Goal: Navigation & Orientation: Find specific page/section

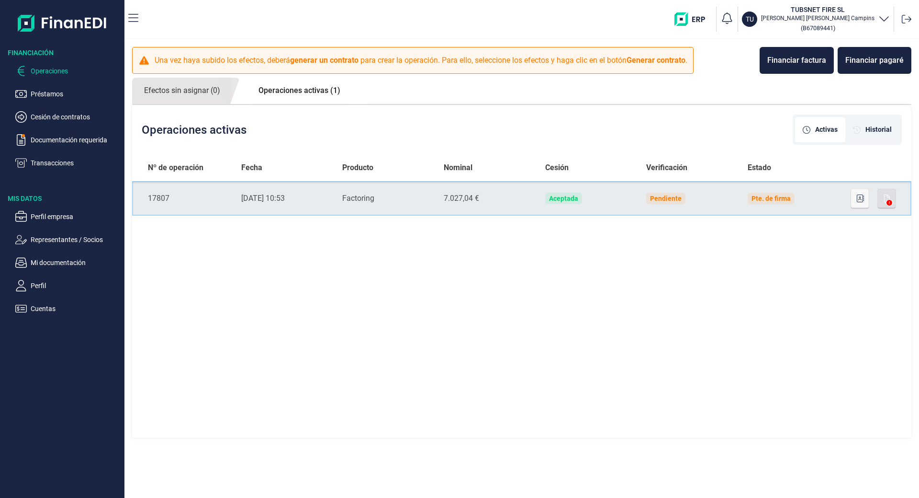
click at [685, 202] on td "Pendiente" at bounding box center [690, 198] width 102 height 34
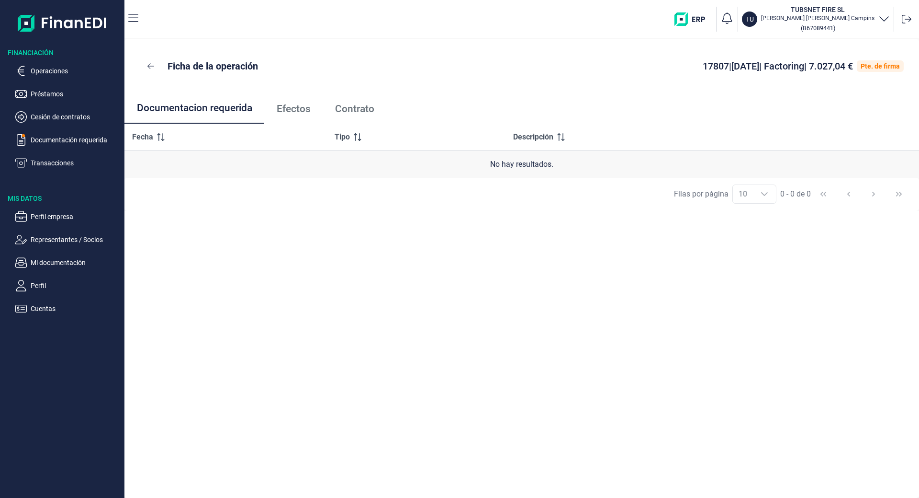
click at [363, 102] on link "Contrato" at bounding box center [355, 109] width 64 height 32
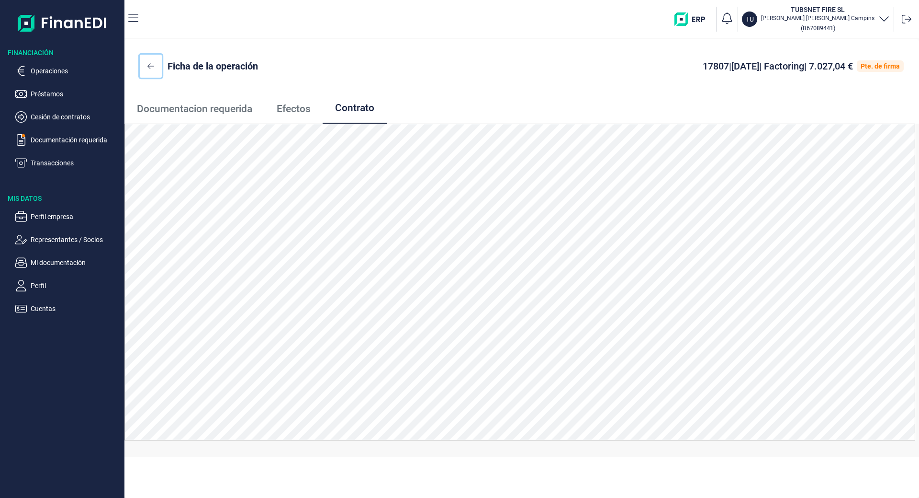
click at [153, 66] on icon at bounding box center [150, 66] width 7 height 6
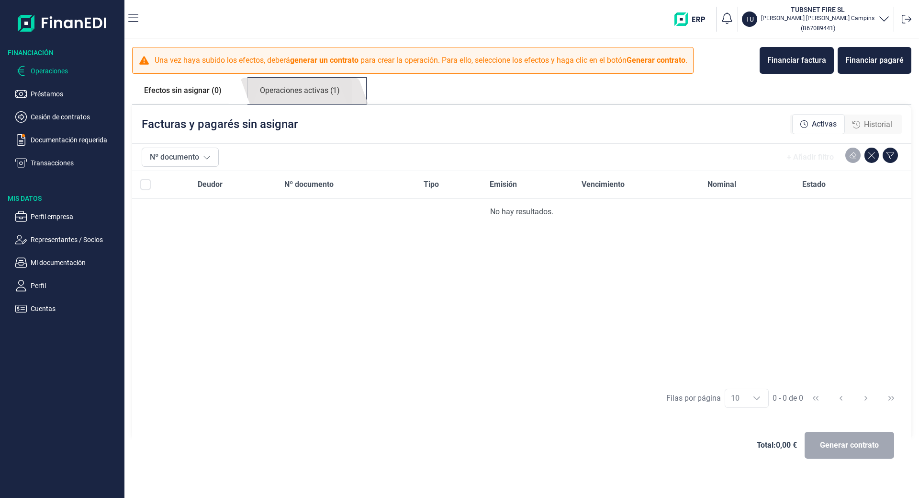
click at [324, 90] on link "Operaciones activas (1)" at bounding box center [300, 91] width 104 height 26
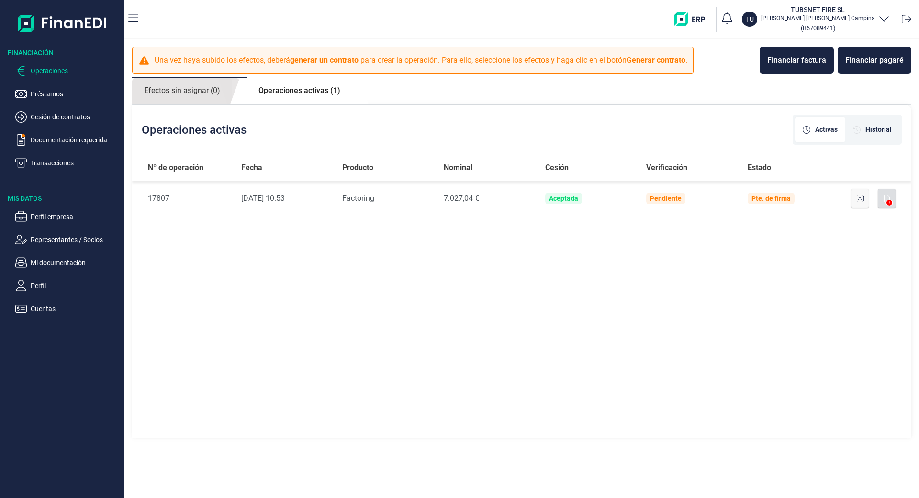
click at [174, 85] on link "Efectos sin asignar (0)" at bounding box center [182, 91] width 100 height 26
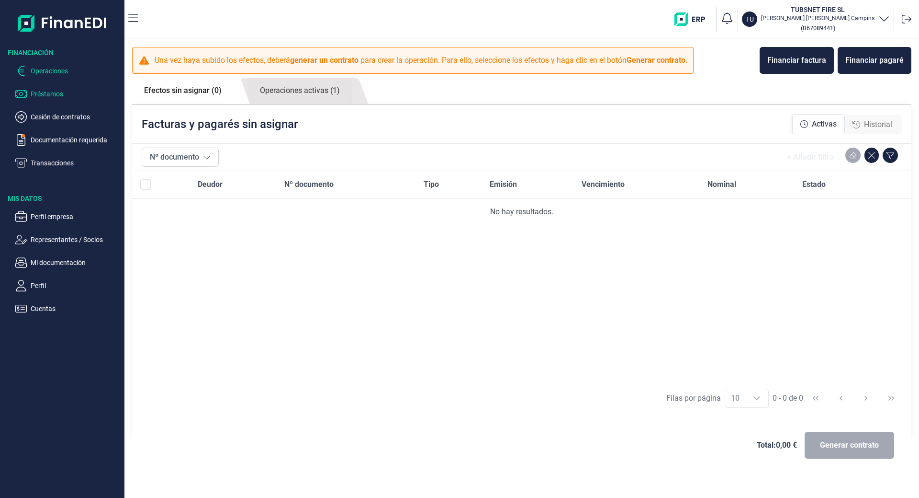
click at [49, 95] on p "Préstamos" at bounding box center [76, 93] width 90 height 11
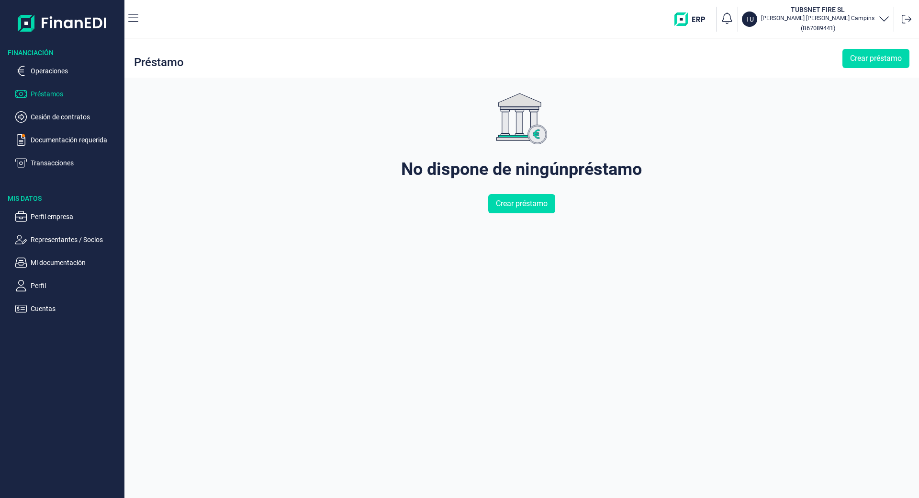
click at [57, 105] on ul "Operaciones Préstamos Cesión de contratos Documentación requerida Transacciones" at bounding box center [62, 112] width 124 height 111
click at [59, 117] on p "Cesión de contratos" at bounding box center [76, 116] width 90 height 11
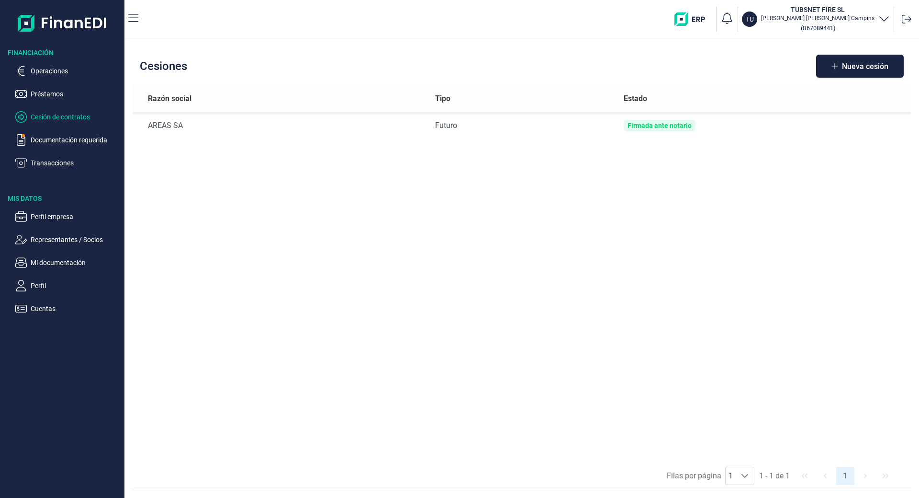
click at [56, 149] on ul "Operaciones Préstamos Cesión de contratos Documentación requerida Transacciones" at bounding box center [62, 112] width 124 height 111
click at [56, 143] on p "Documentación requerida" at bounding box center [76, 139] width 90 height 11
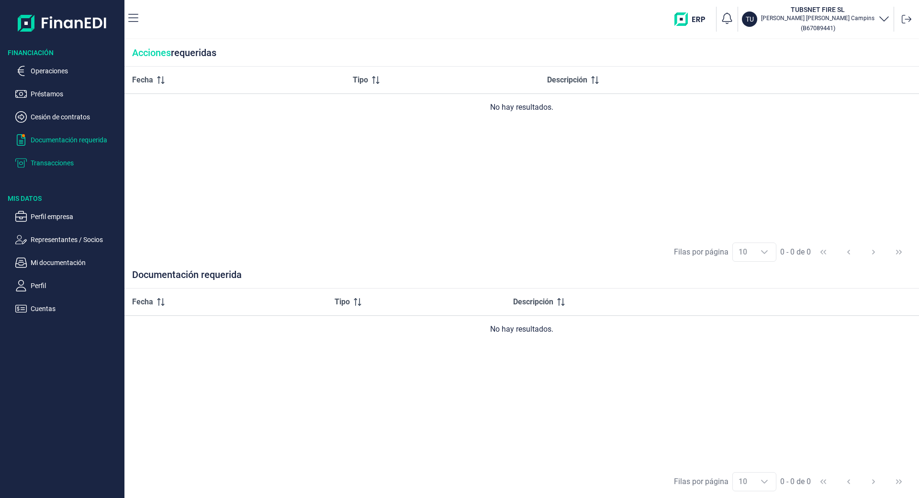
click at [57, 162] on p "Transacciones" at bounding box center [76, 162] width 90 height 11
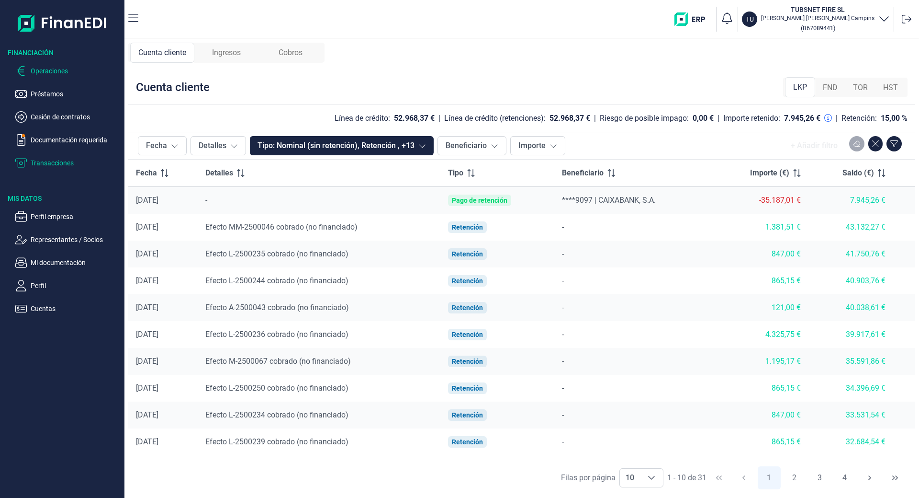
click at [48, 68] on p "Operaciones" at bounding box center [76, 70] width 90 height 11
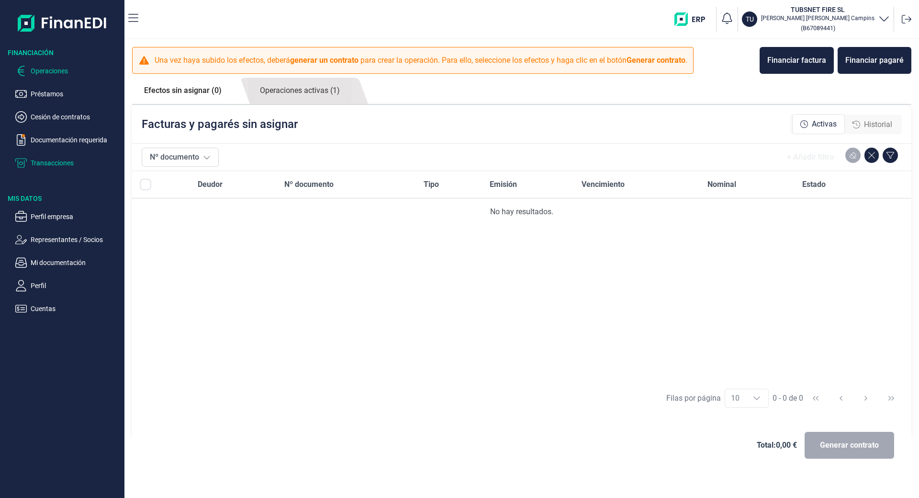
click at [54, 160] on p "Transacciones" at bounding box center [76, 162] width 90 height 11
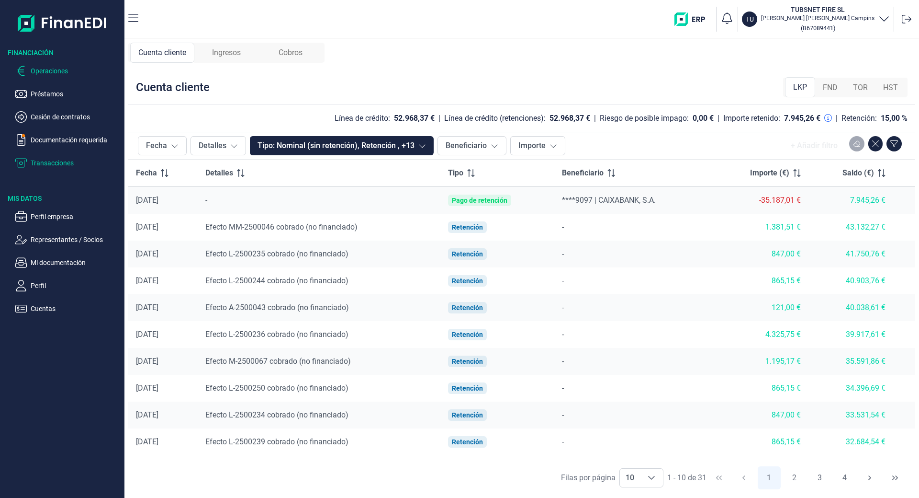
click at [56, 67] on p "Operaciones" at bounding box center [76, 70] width 90 height 11
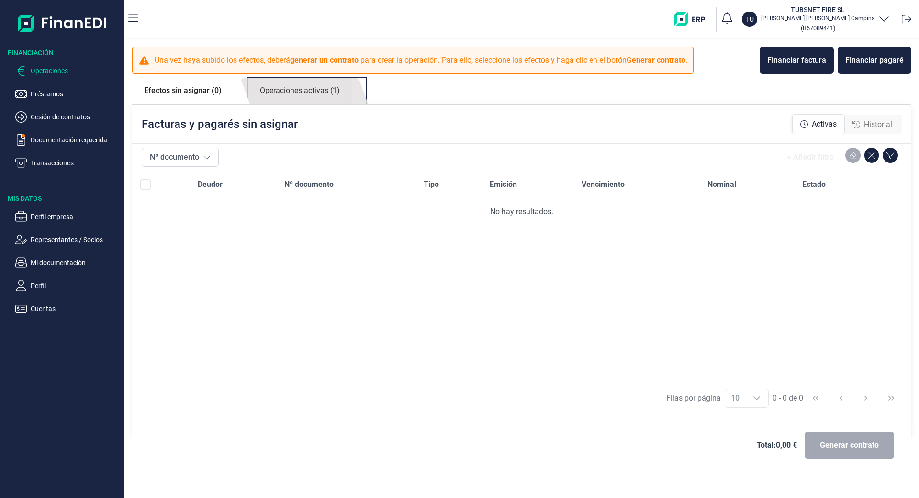
click at [296, 78] on link "Operaciones activas (1)" at bounding box center [300, 91] width 104 height 26
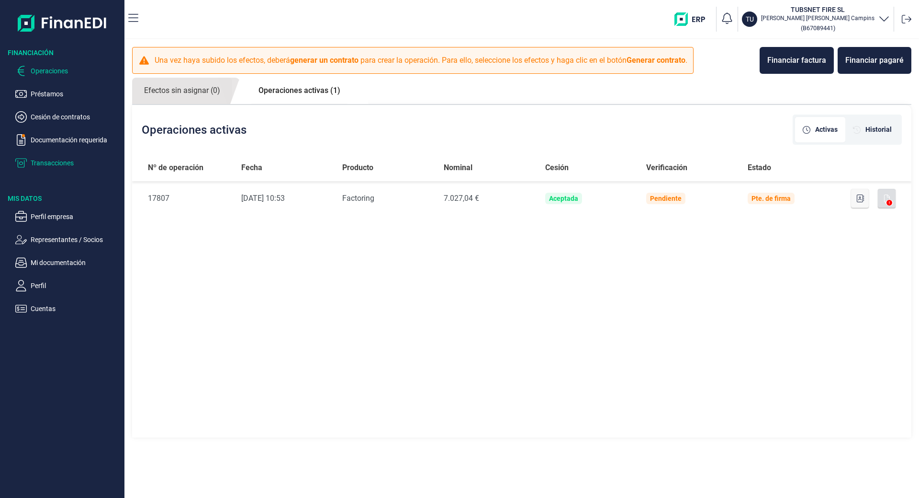
click at [50, 160] on p "Transacciones" at bounding box center [76, 162] width 90 height 11
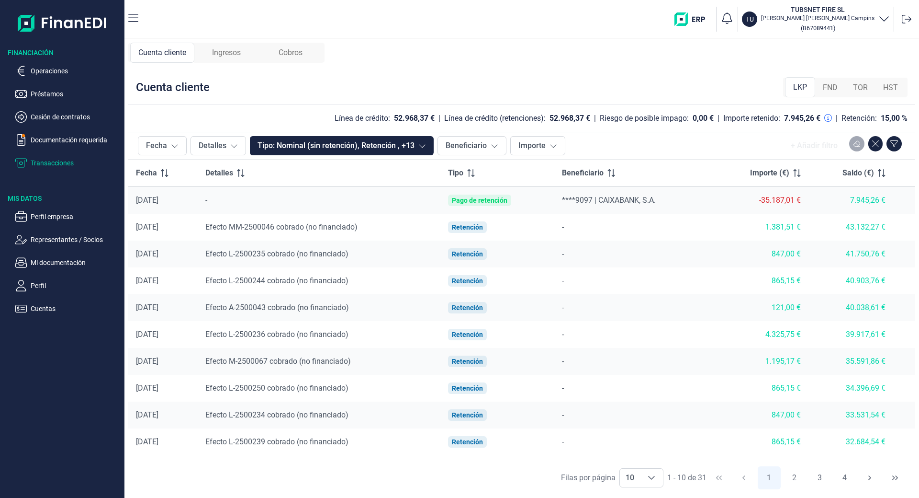
click at [238, 53] on span "Ingresos" at bounding box center [226, 52] width 29 height 11
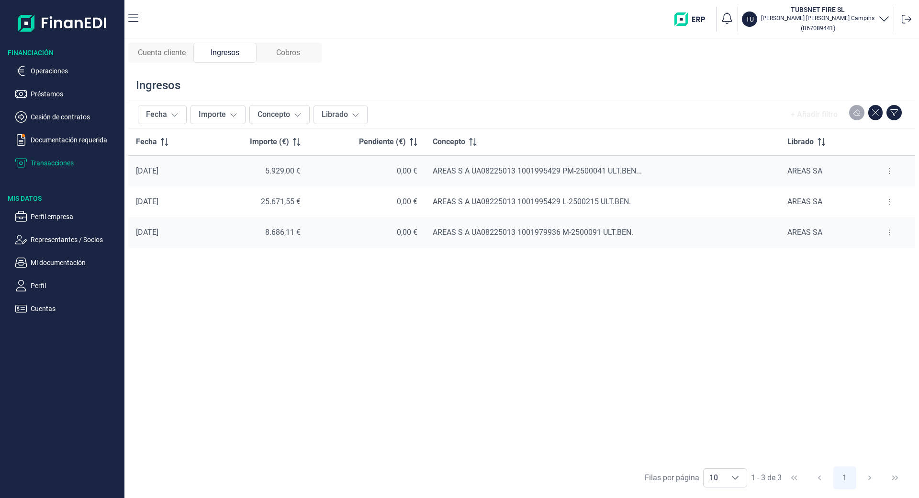
click at [300, 49] on span "Cobros" at bounding box center [288, 52] width 24 height 11
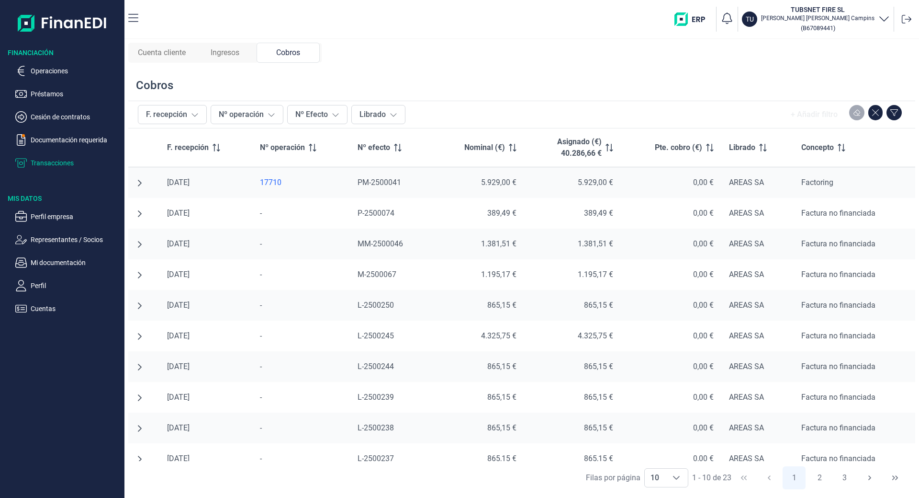
click at [189, 52] on div "Cuenta cliente" at bounding box center [161, 53] width 63 height 20
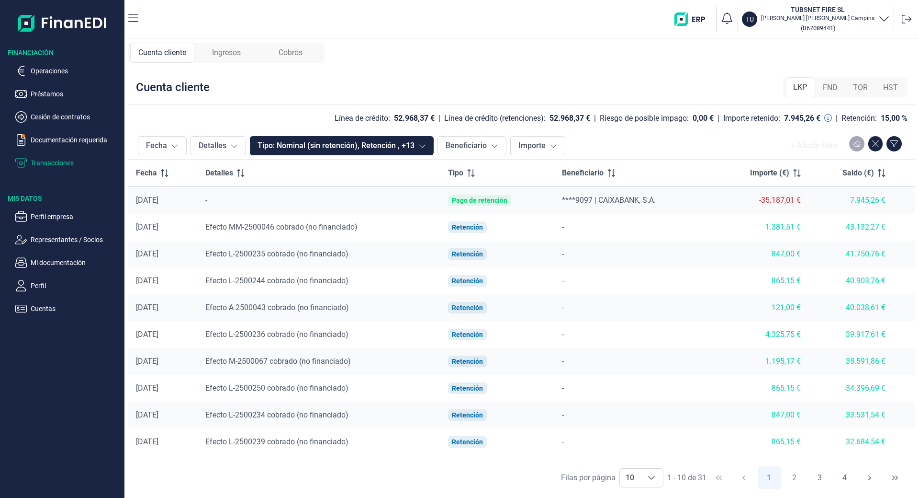
click at [241, 51] on span "Ingresos" at bounding box center [226, 52] width 29 height 11
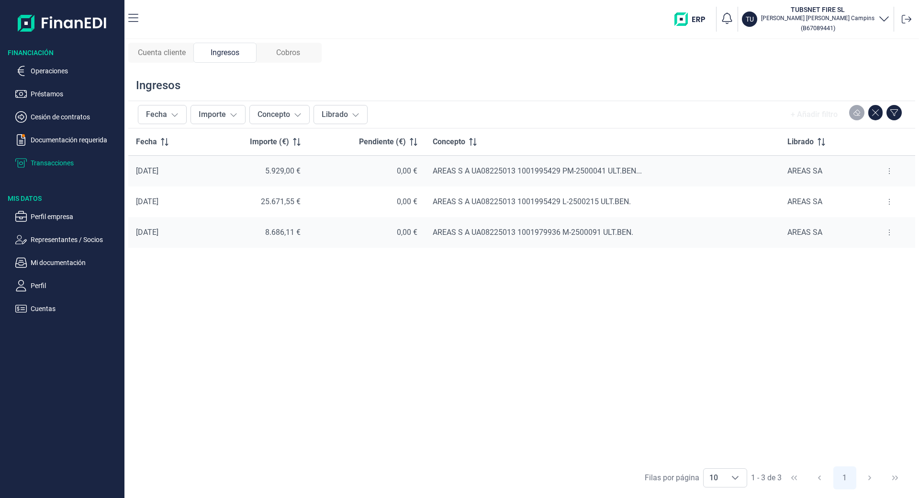
click at [288, 53] on span "Cobros" at bounding box center [288, 52] width 24 height 11
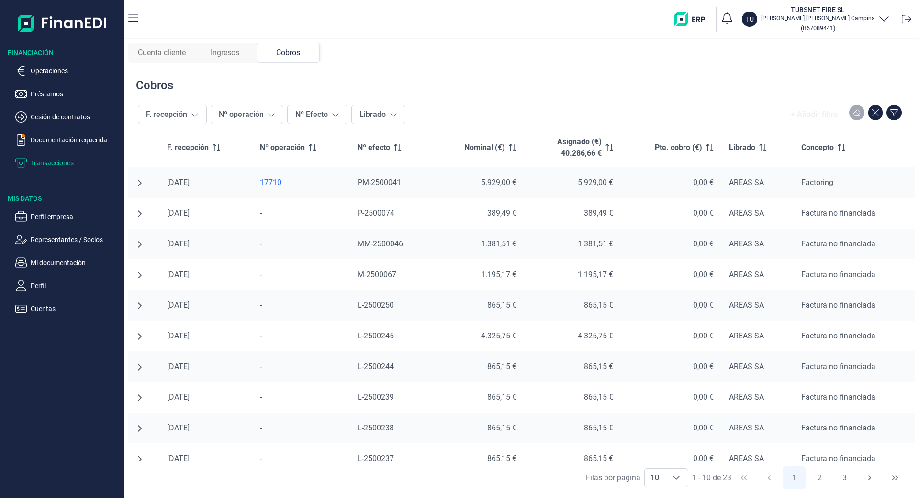
scroll to position [13, 0]
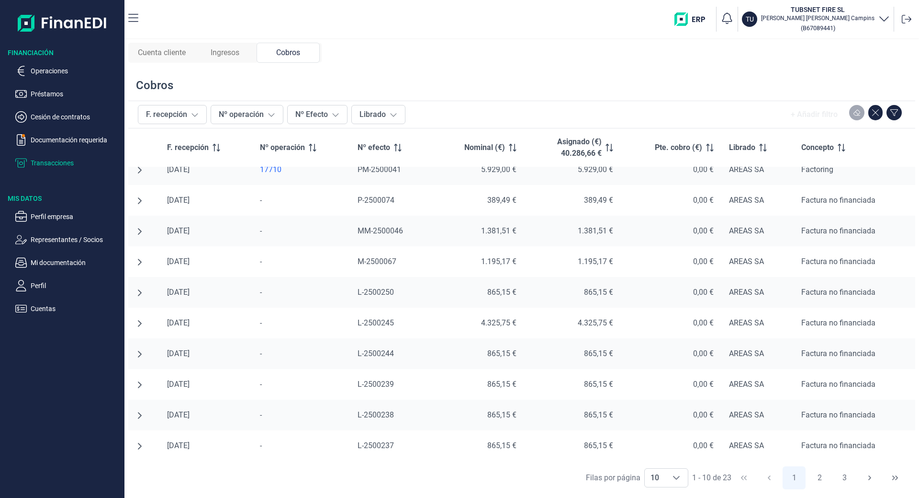
click at [171, 57] on span "Cuenta cliente" at bounding box center [162, 52] width 48 height 11
